Goal: Browse casually

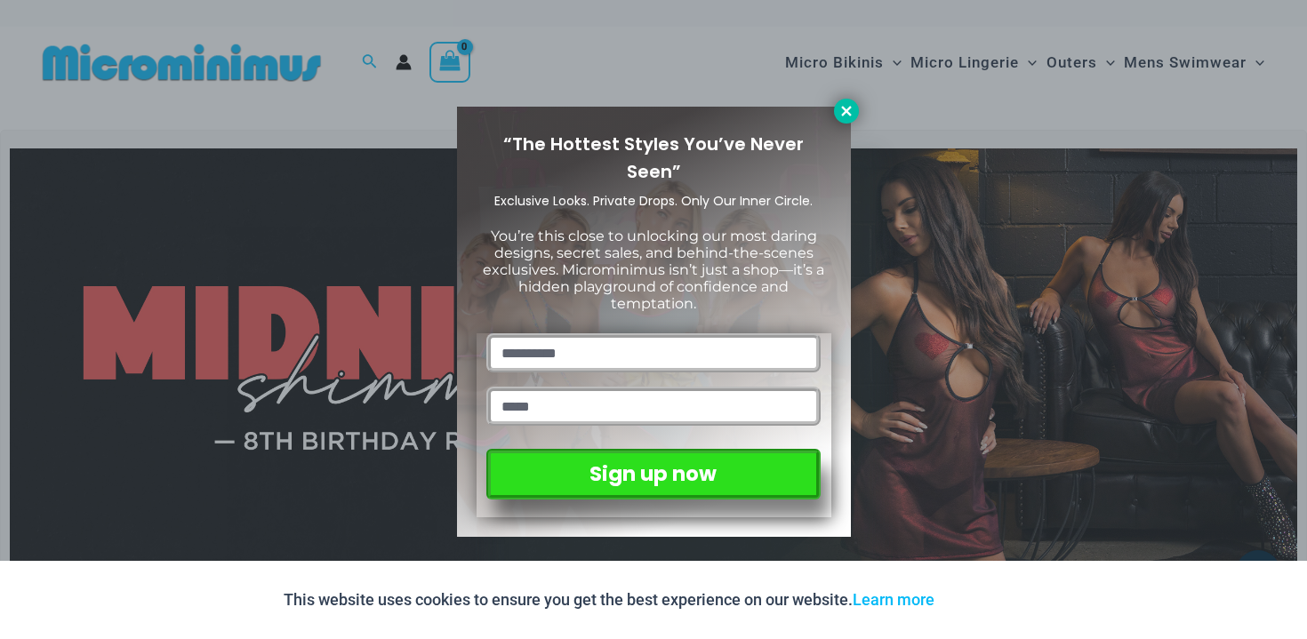
click at [845, 108] on icon at bounding box center [846, 111] width 16 height 16
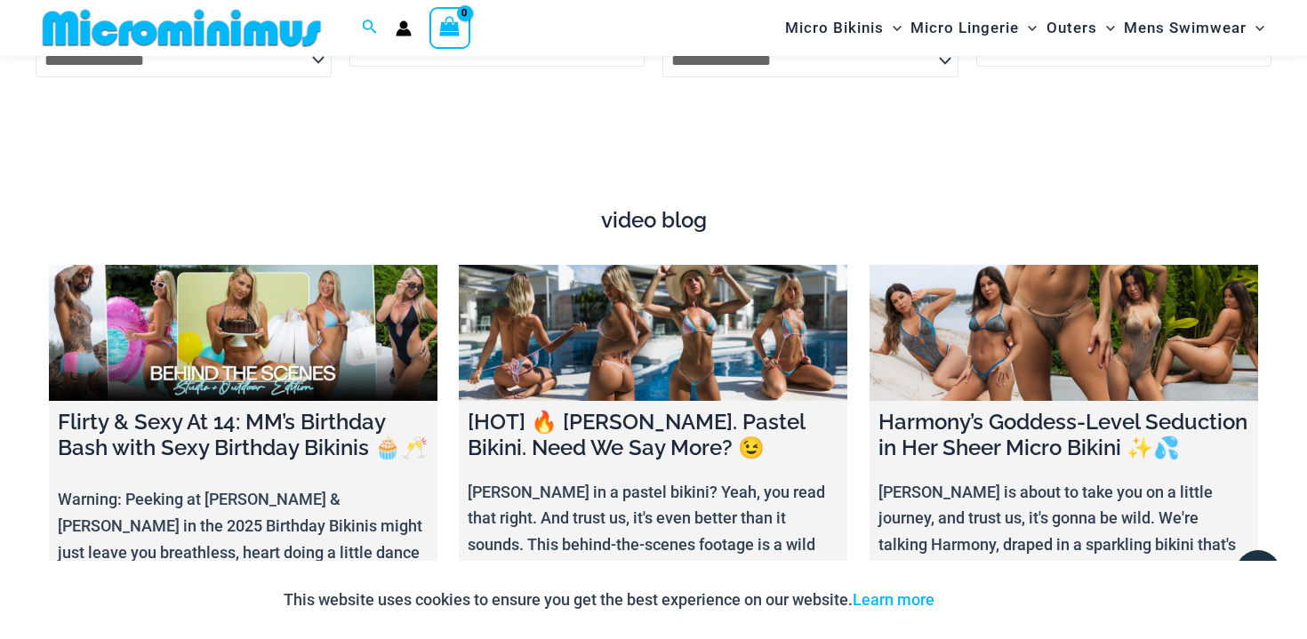
scroll to position [6098, 0]
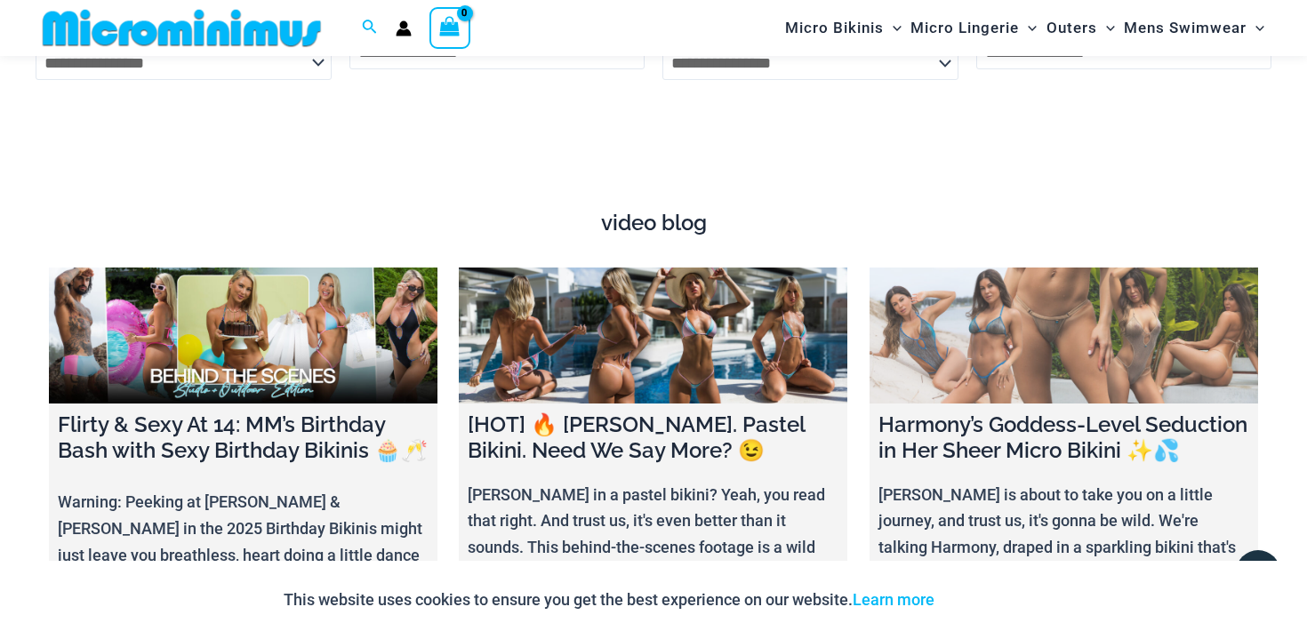
click at [997, 279] on link at bounding box center [1063, 336] width 389 height 136
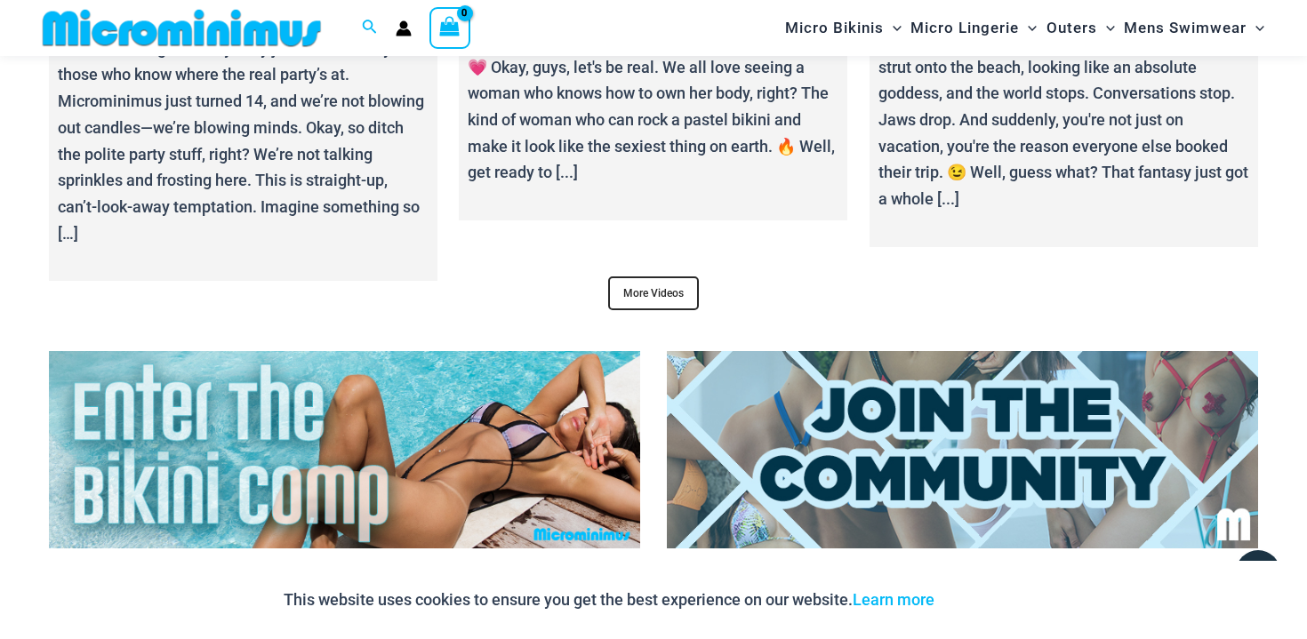
scroll to position [6713, 0]
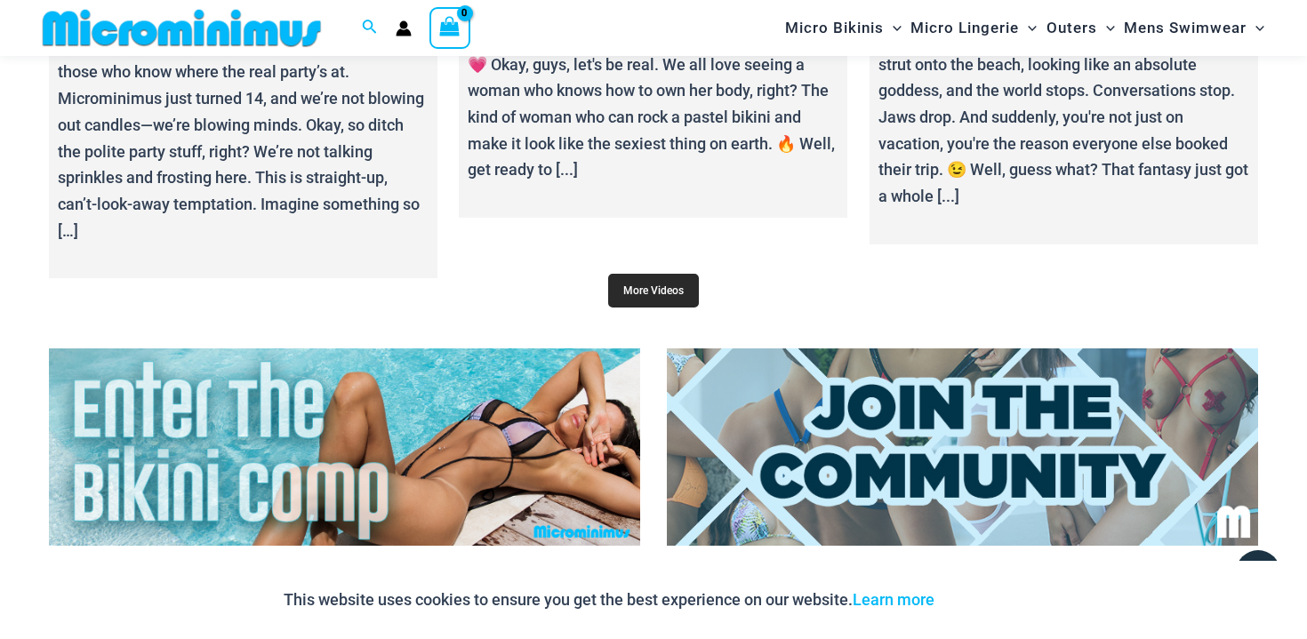
click at [637, 274] on link "More Videos" at bounding box center [653, 291] width 91 height 34
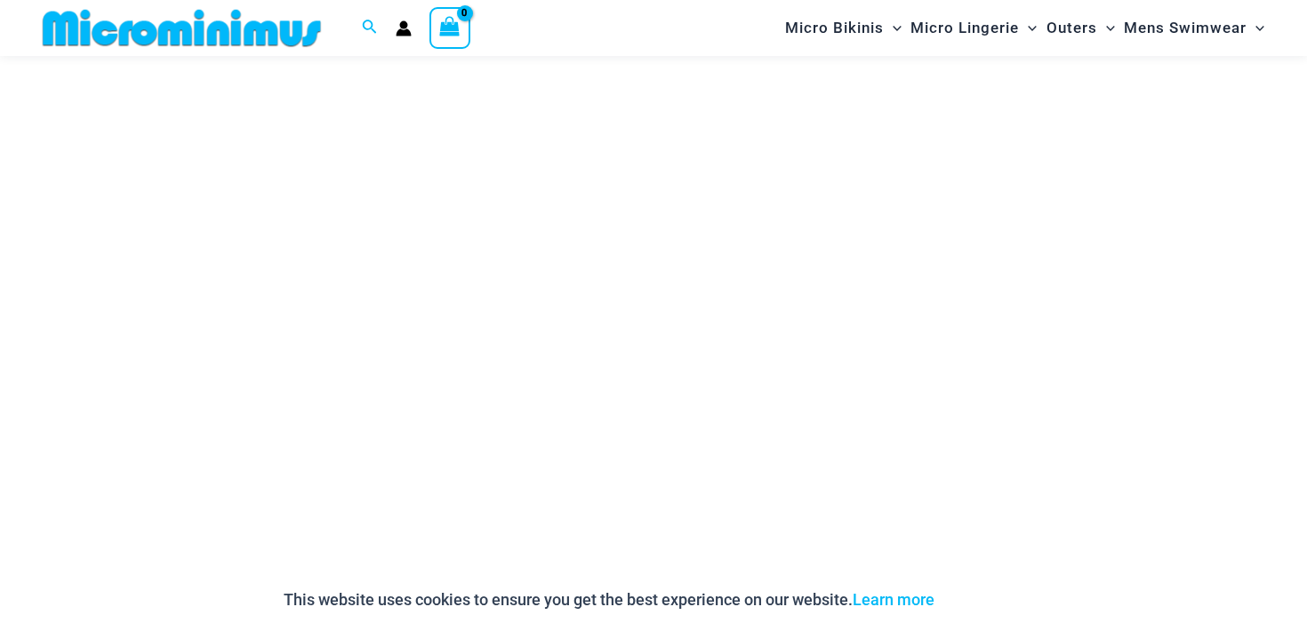
scroll to position [239, 0]
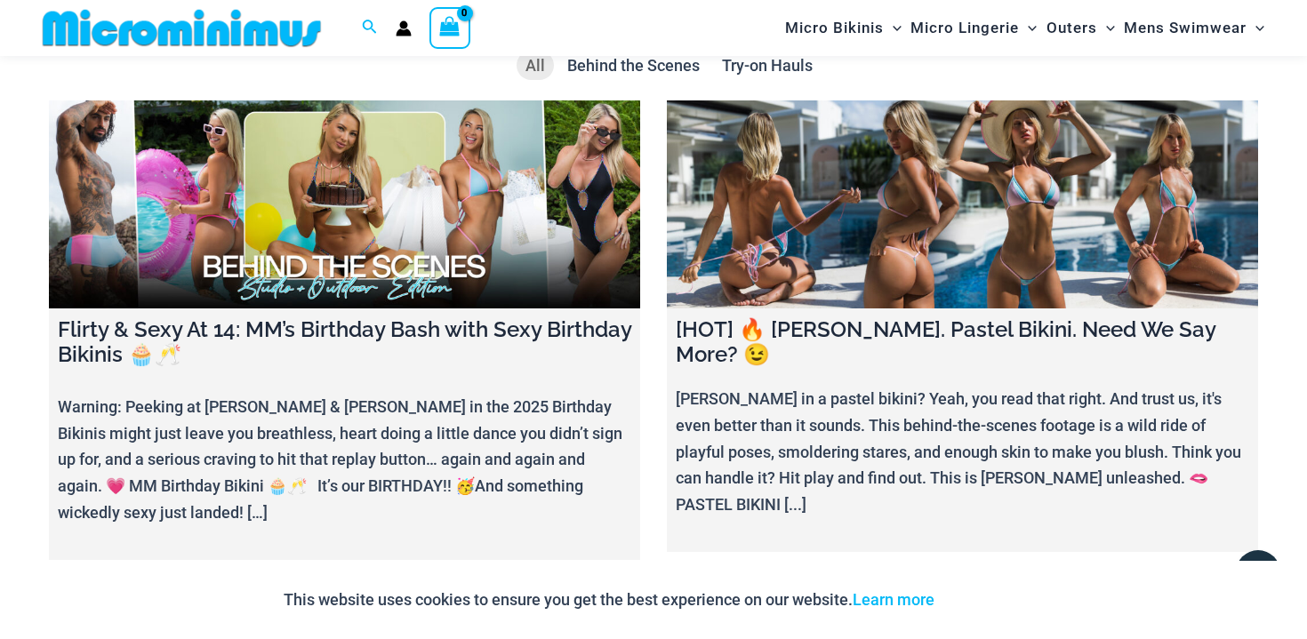
scroll to position [52, 0]
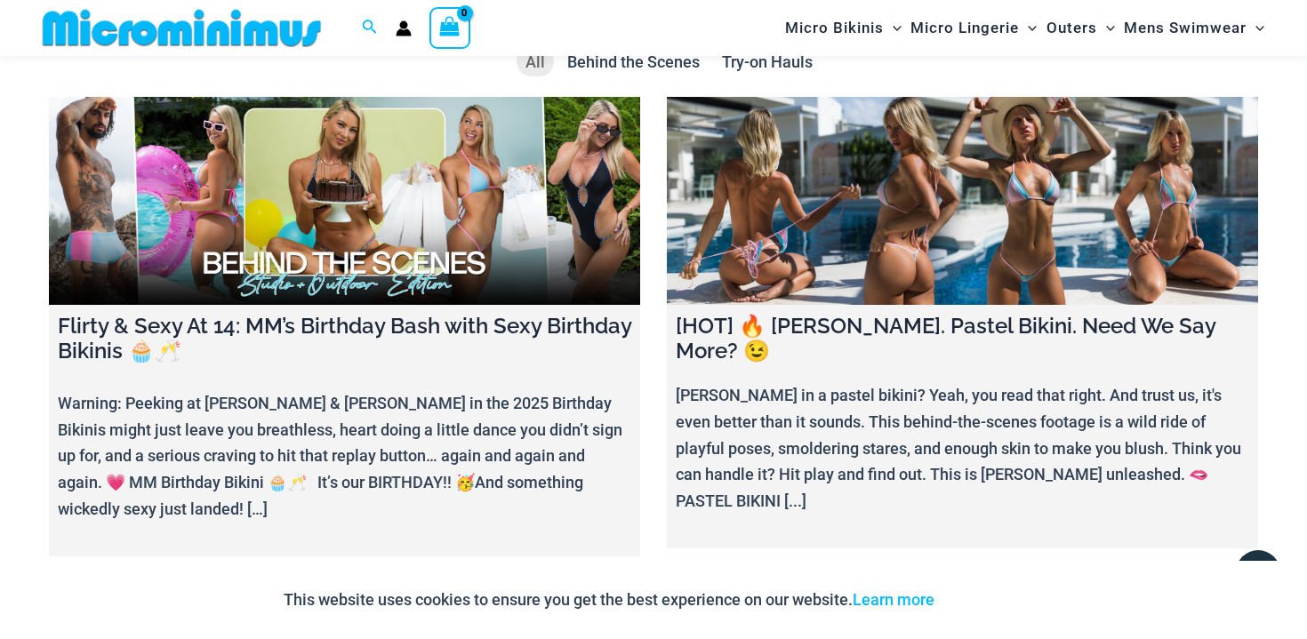
click at [724, 158] on link at bounding box center [962, 200] width 591 height 207
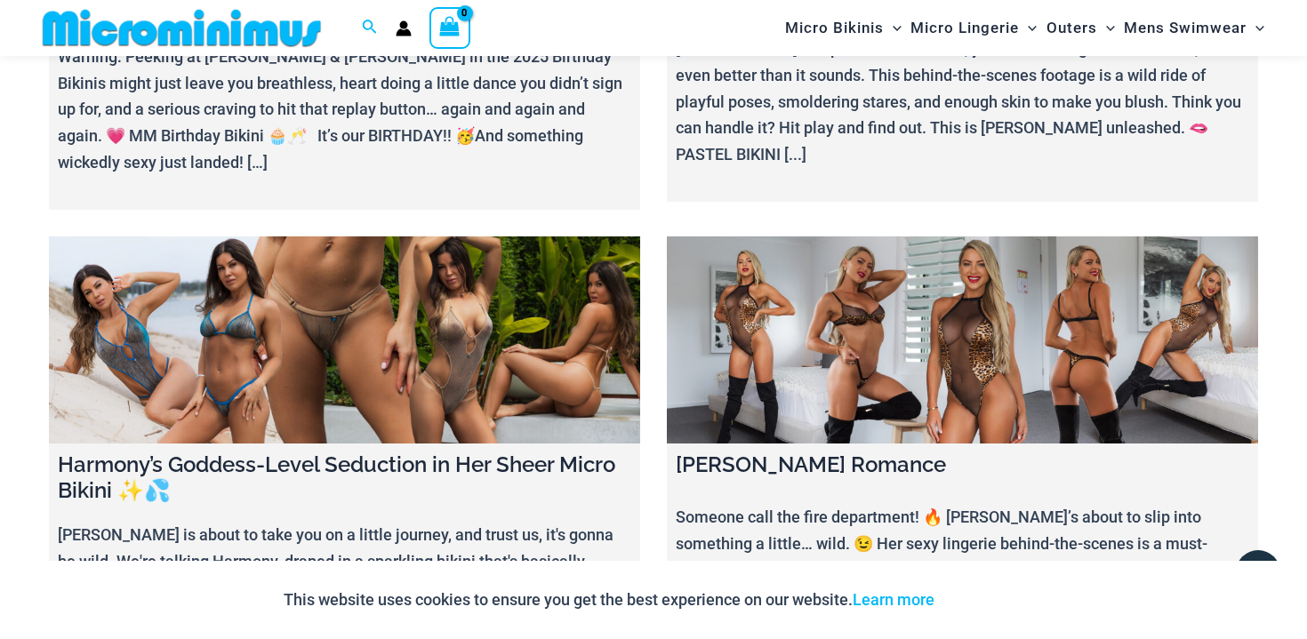
scroll to position [405, 0]
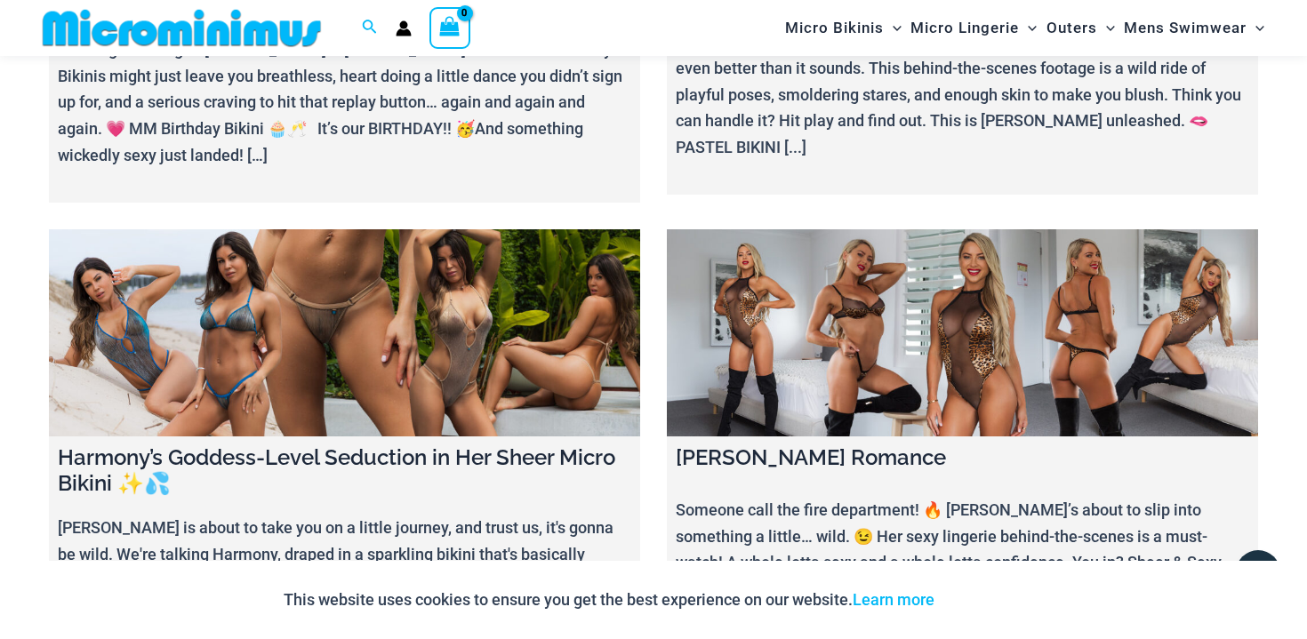
click at [448, 272] on link at bounding box center [344, 332] width 591 height 207
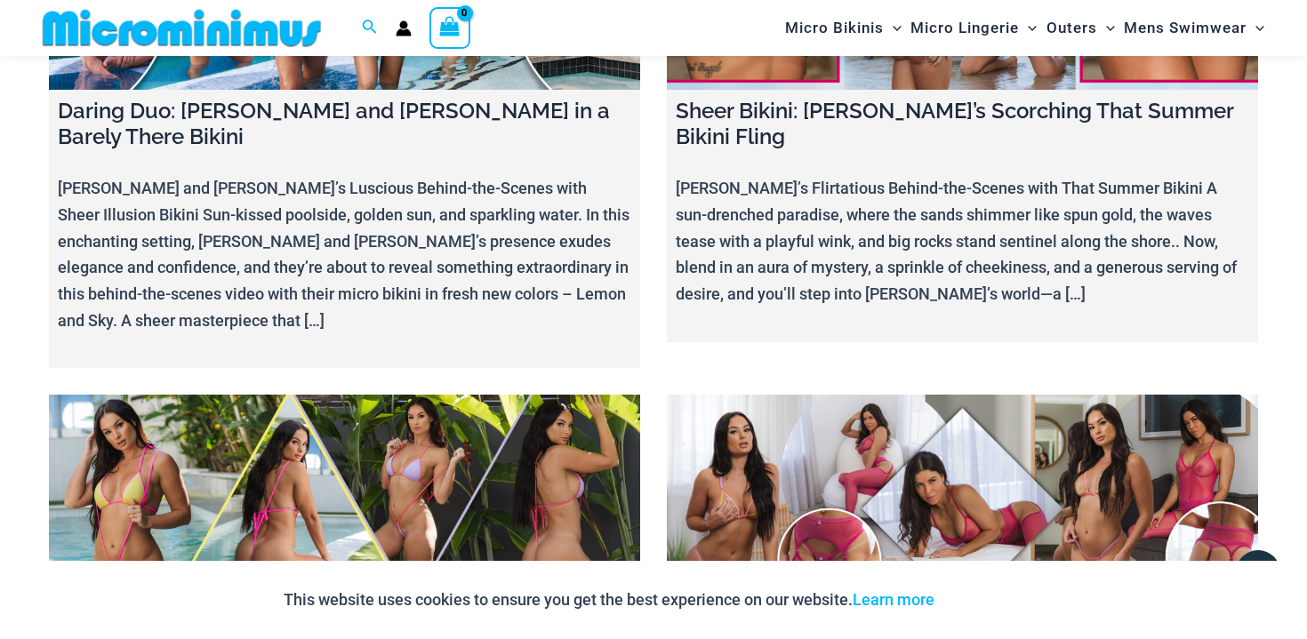
scroll to position [12599, 0]
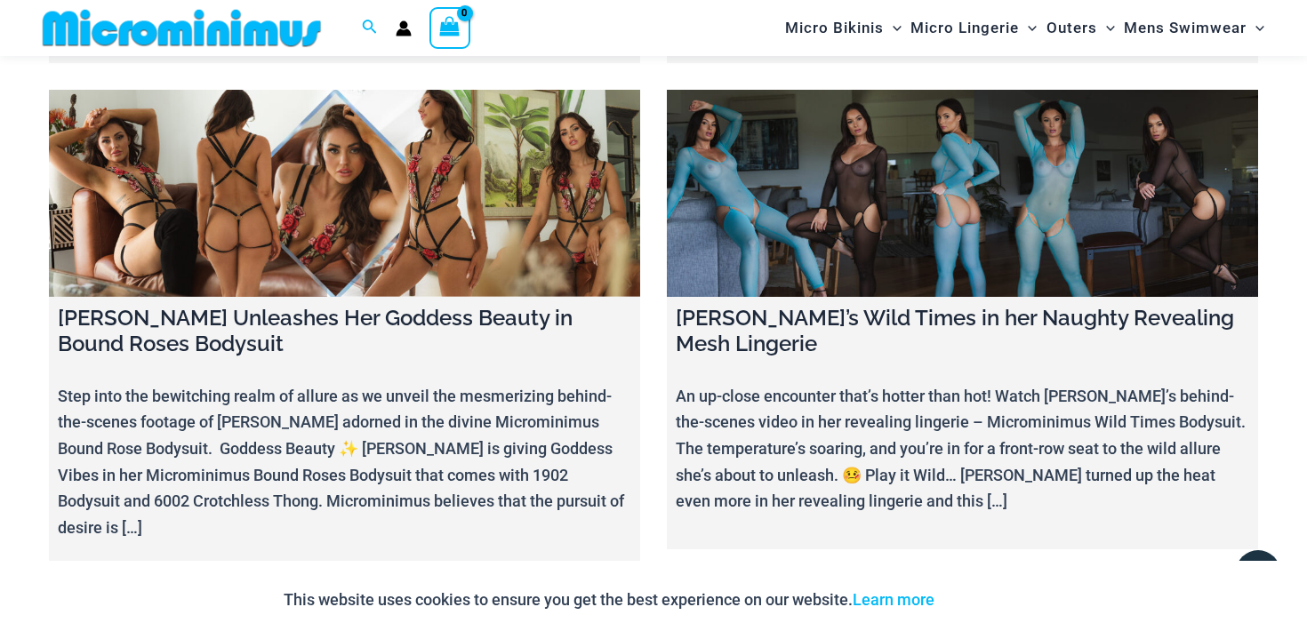
scroll to position [9851, 0]
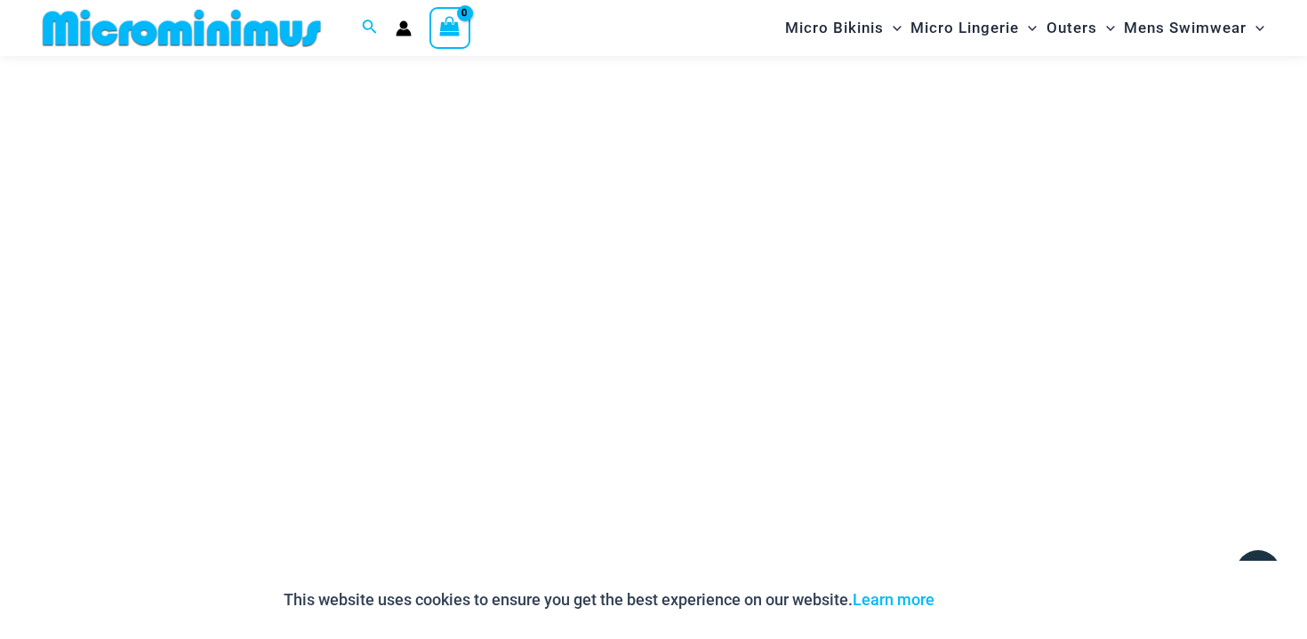
scroll to position [236, 0]
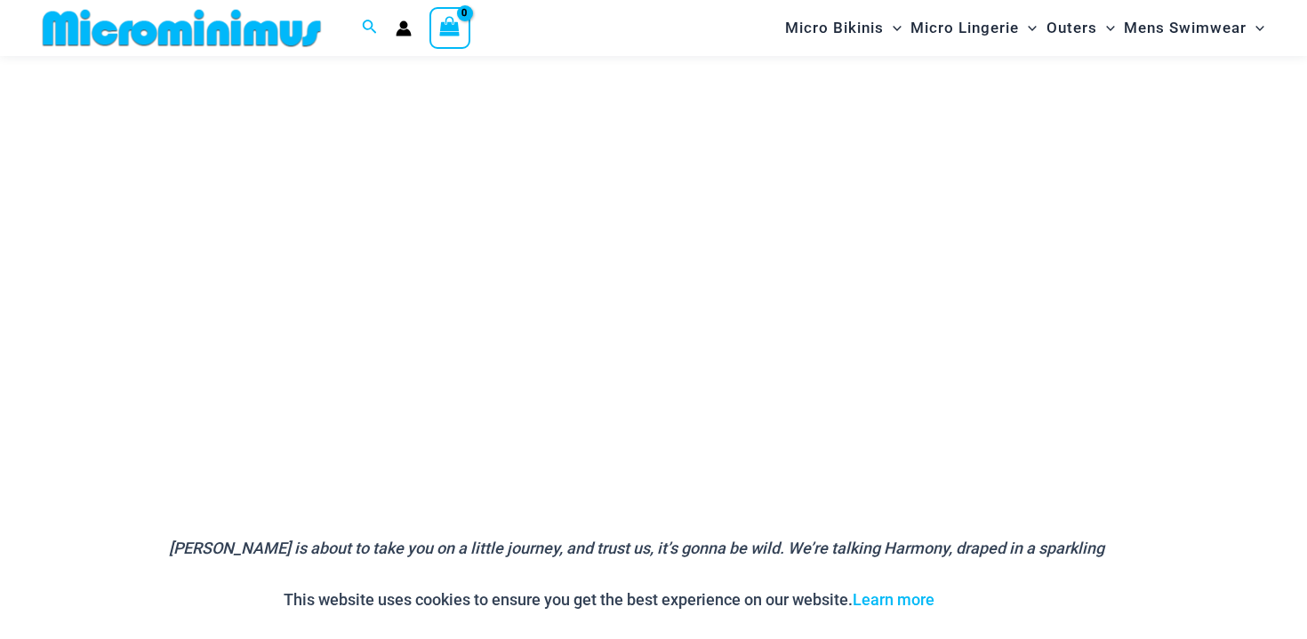
scroll to position [261, 0]
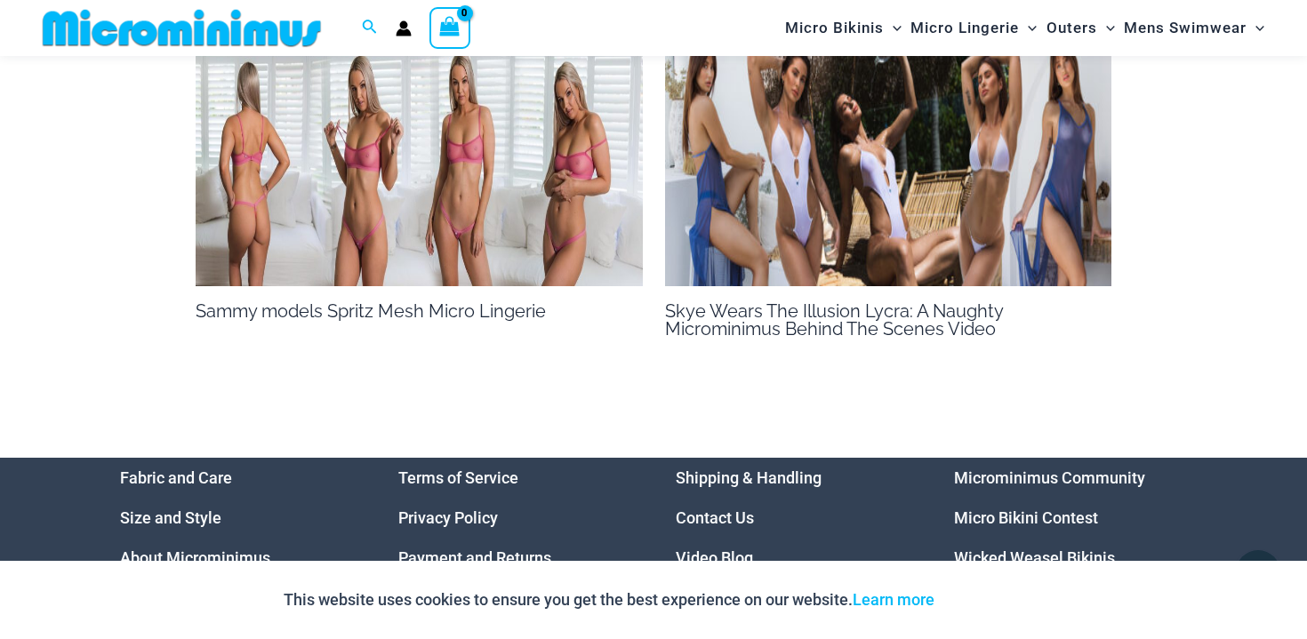
scroll to position [1822, 0]
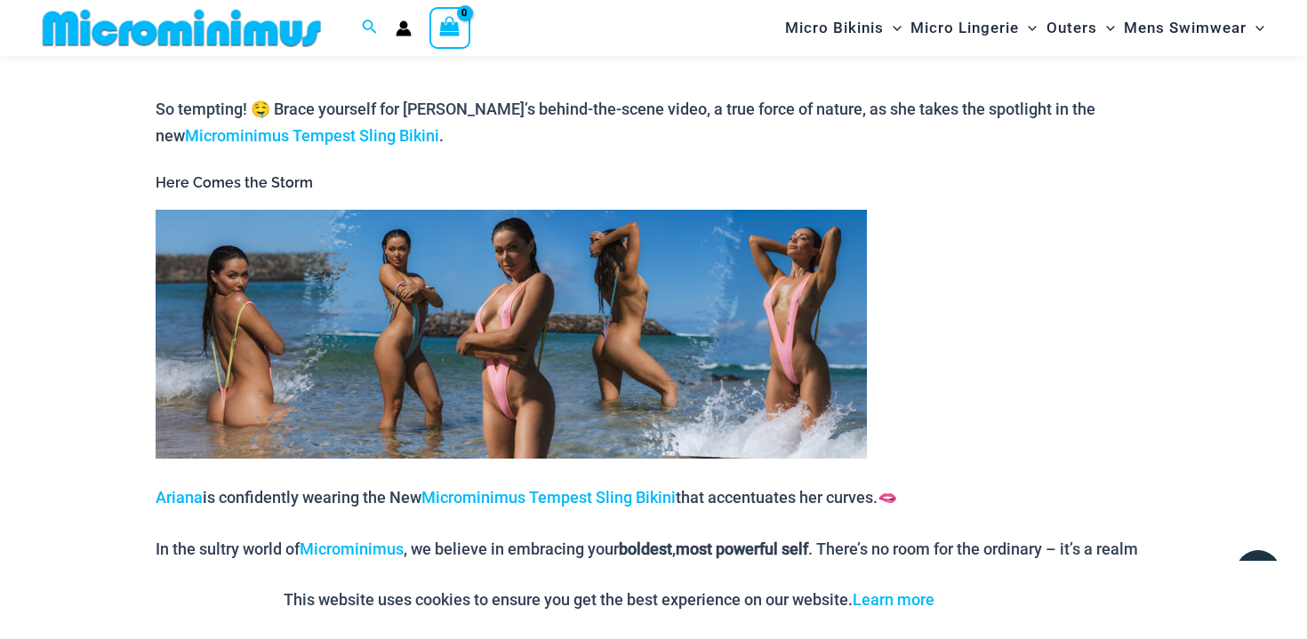
scroll to position [714, 0]
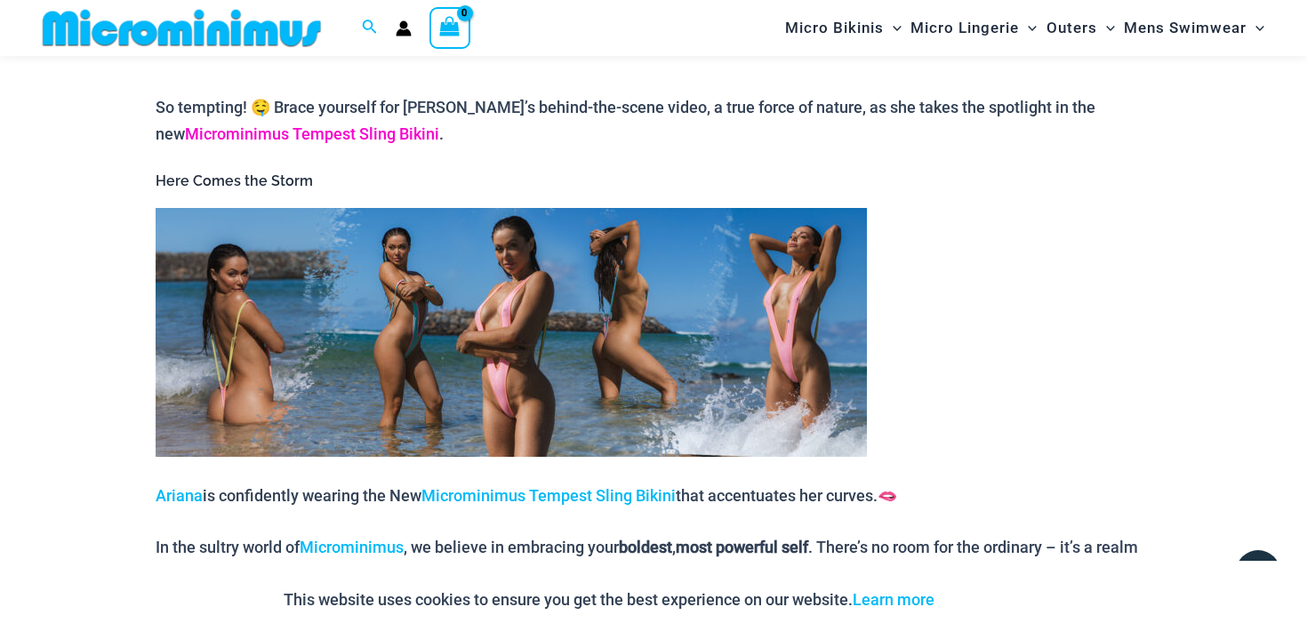
click at [373, 132] on span "Microminimus Tempest Sling Bikini" at bounding box center [312, 133] width 254 height 19
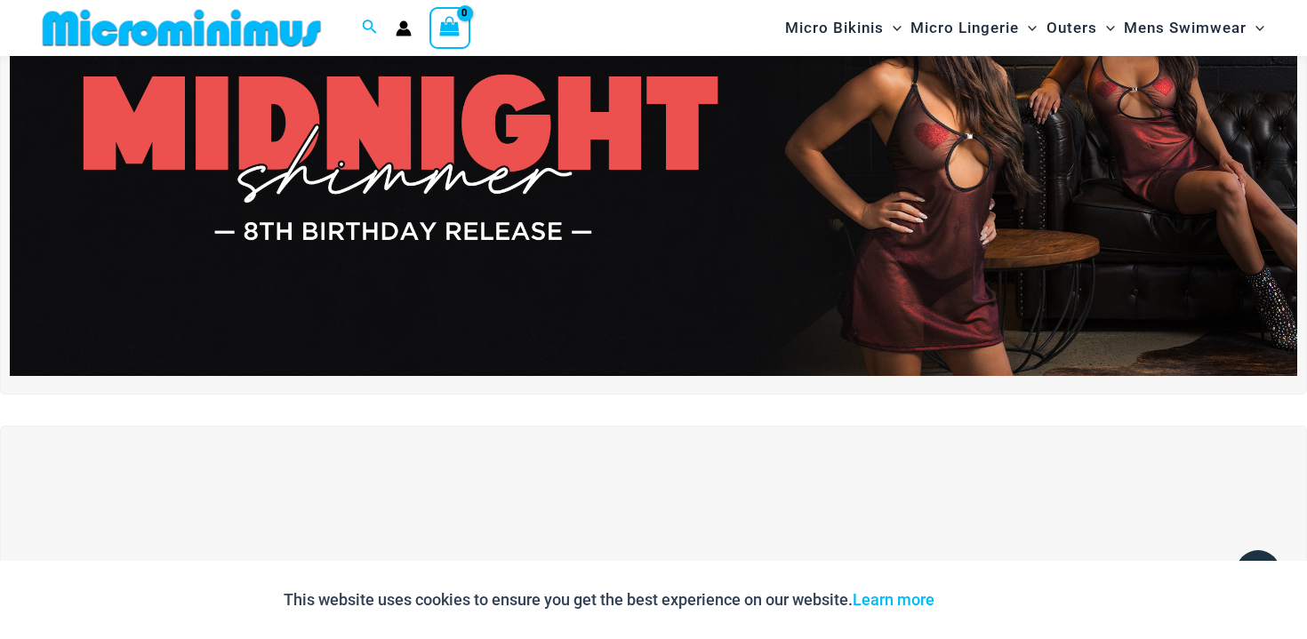
scroll to position [176, 0]
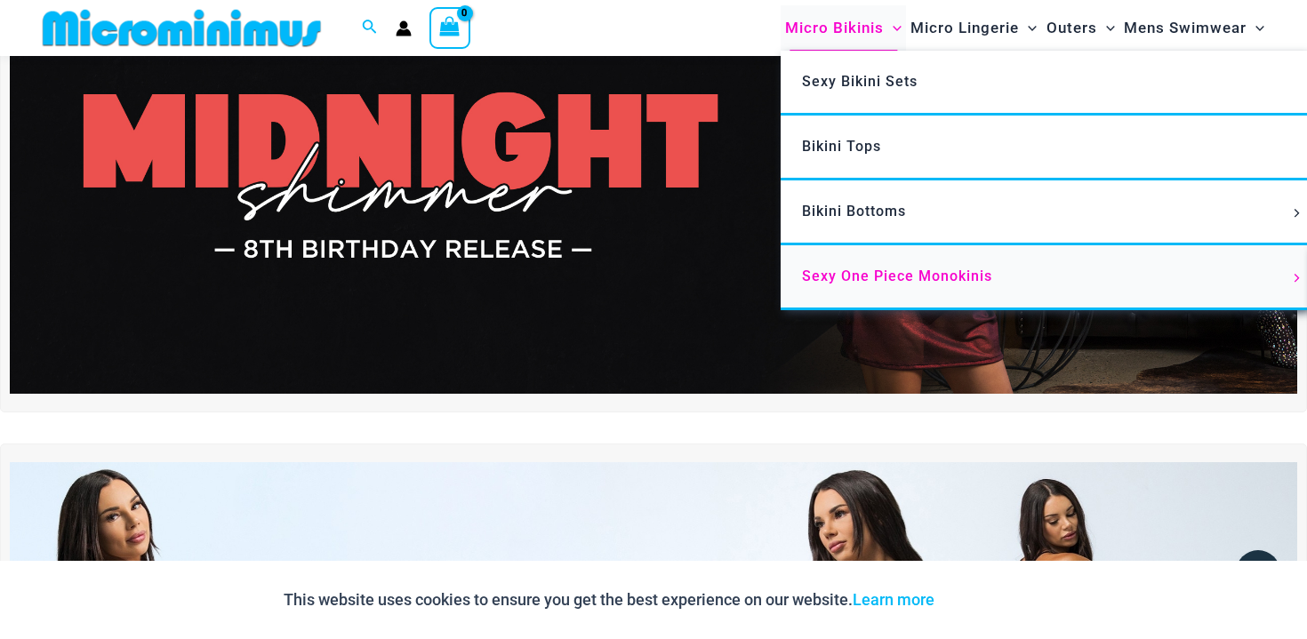
click at [832, 275] on span "Sexy One Piece Monokinis" at bounding box center [897, 276] width 190 height 17
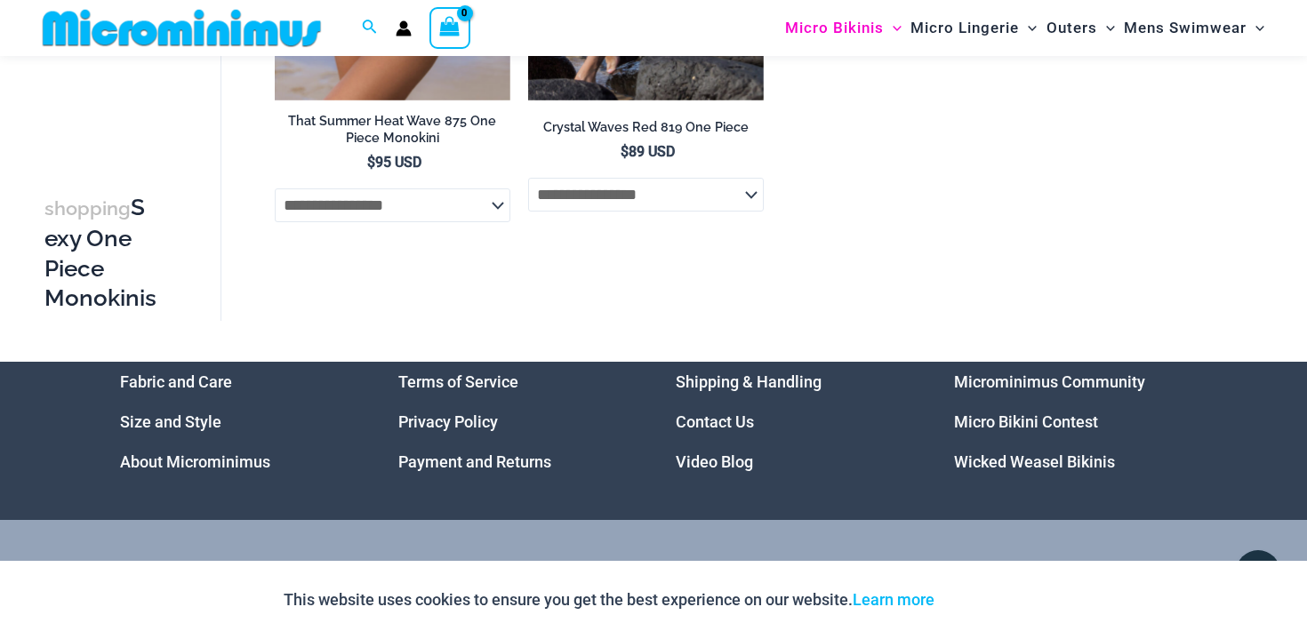
scroll to position [3125, 0]
